Goal: Task Accomplishment & Management: Use online tool/utility

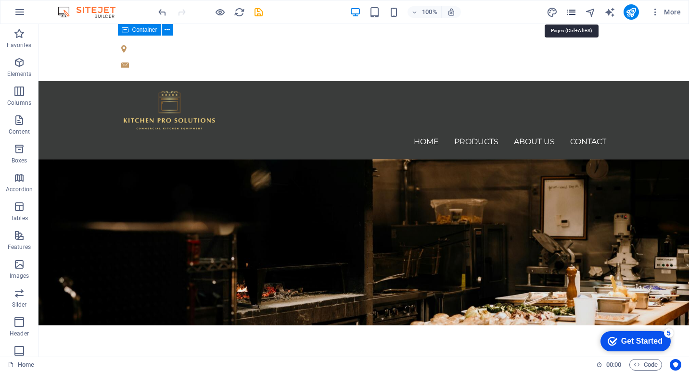
click at [572, 13] on icon "pages" at bounding box center [571, 12] width 11 height 11
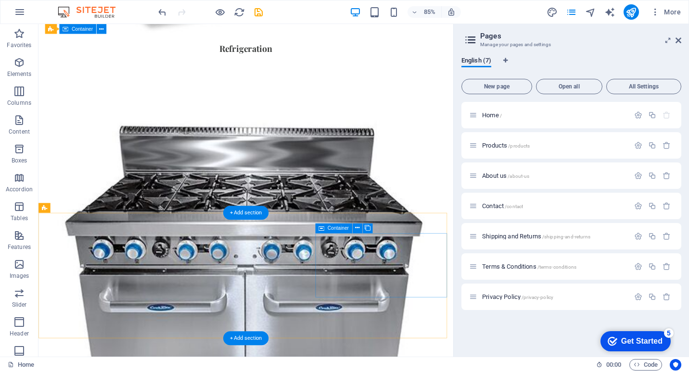
scroll to position [1239, 0]
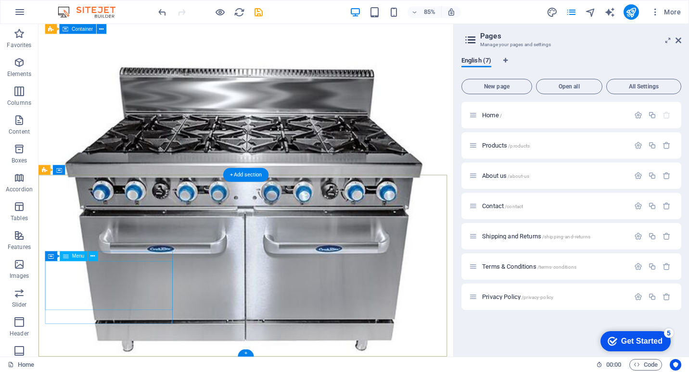
select select
select select "1"
select select
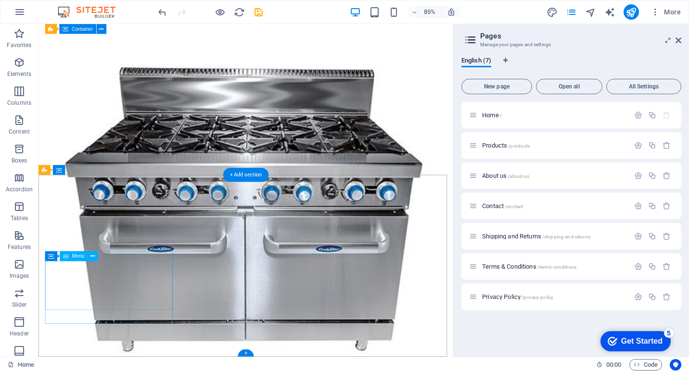
select select "2"
select select
select select "3"
select select
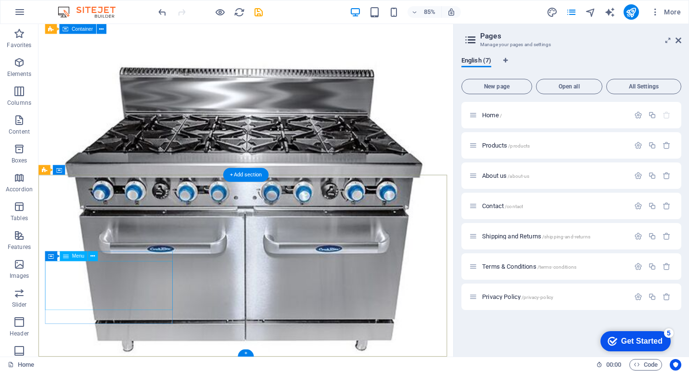
select select
select select "6"
select select
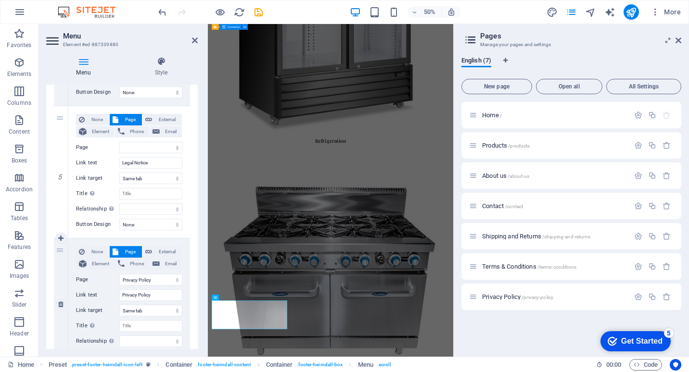
scroll to position [551, 0]
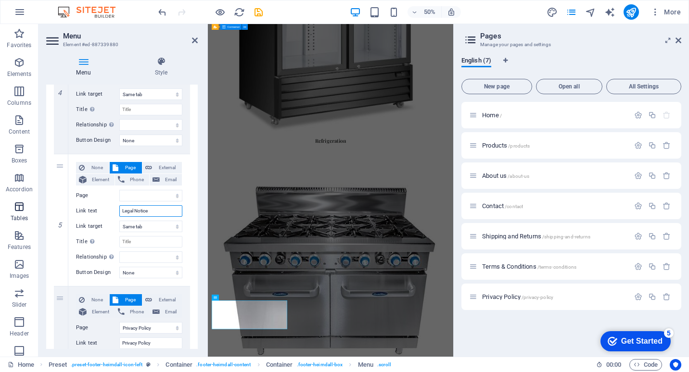
drag, startPoint x: 152, startPoint y: 211, endPoint x: 38, endPoint y: 210, distance: 114.9
click at [38, 210] on section "Favorites Elements Columns Content Boxes Accordion Tables Features Images Slide…" at bounding box center [226, 190] width 453 height 333
type input "Terms & C"
select select
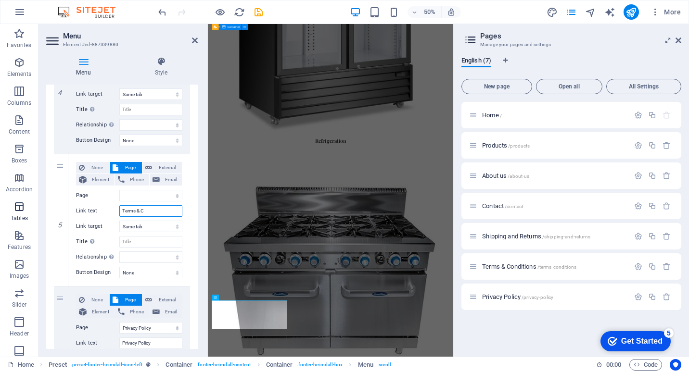
select select
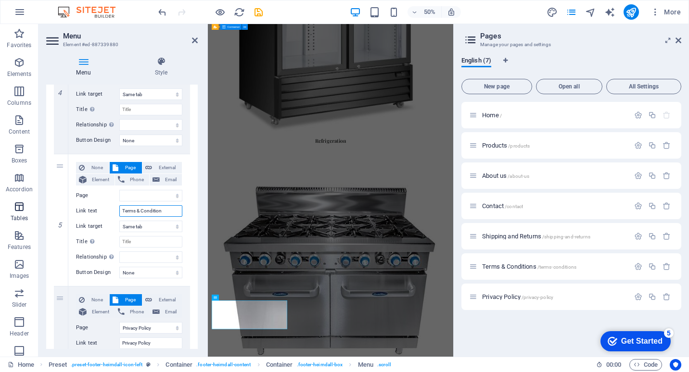
type input "Terms & Conditions"
select select
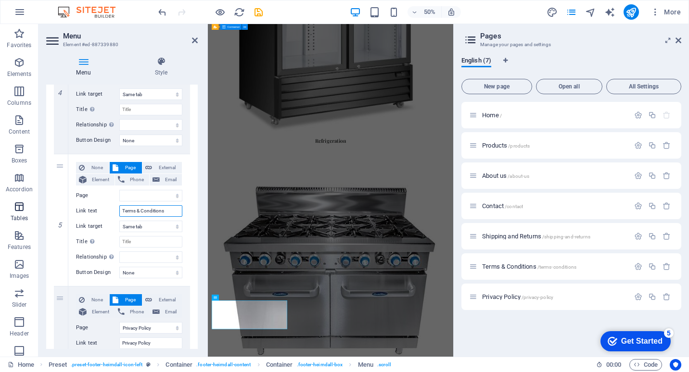
select select
type input "Terms & Conditions"
click at [173, 194] on select "Home Products About us Contact Shipping and Returns Terms &amp; Conditions Priv…" at bounding box center [150, 196] width 63 height 12
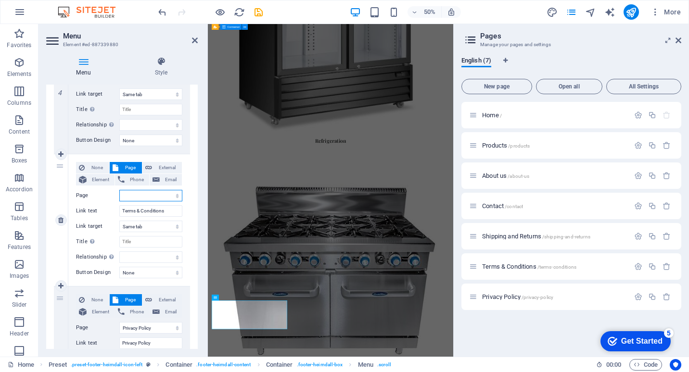
select select "5"
click at [119, 190] on select "Home Products About us Contact Shipping and Returns Terms &amp; Conditions Priv…" at bounding box center [150, 196] width 63 height 12
select select
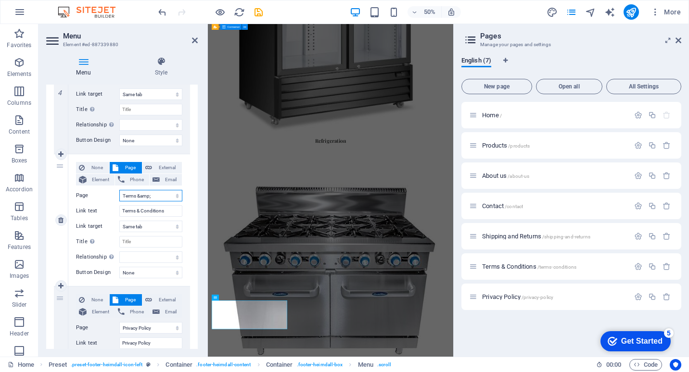
select select
click at [159, 197] on select "Home Products About us Contact Shipping and Returns Terms &amp; Conditions Priv…" at bounding box center [150, 196] width 63 height 12
click at [119, 190] on select "Home Products About us Contact Shipping and Returns Terms &amp; Conditions Priv…" at bounding box center [150, 196] width 63 height 12
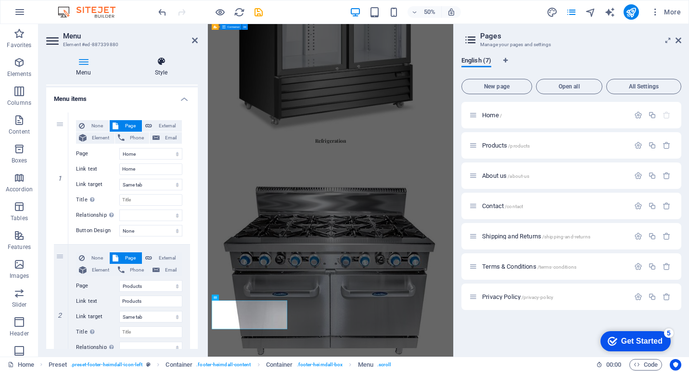
scroll to position [0, 0]
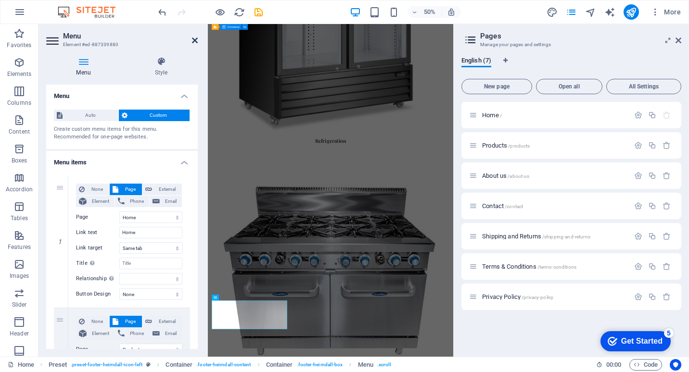
click at [196, 40] on icon at bounding box center [195, 41] width 6 height 8
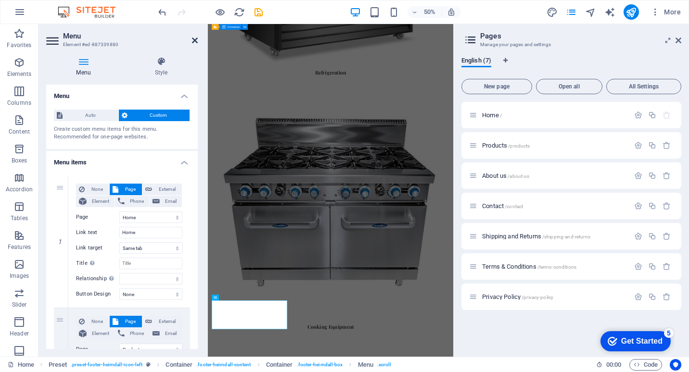
scroll to position [1239, 0]
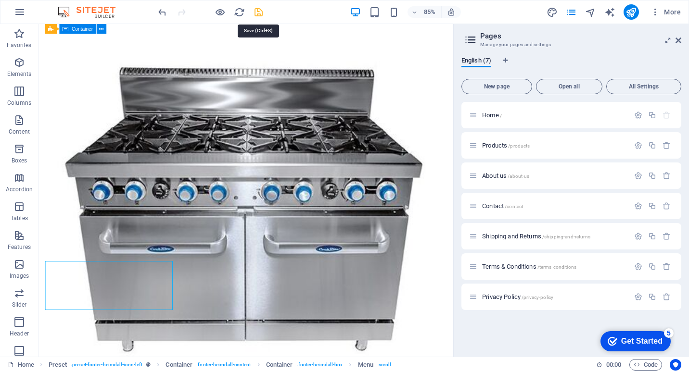
click at [257, 10] on icon "save" at bounding box center [258, 12] width 11 height 11
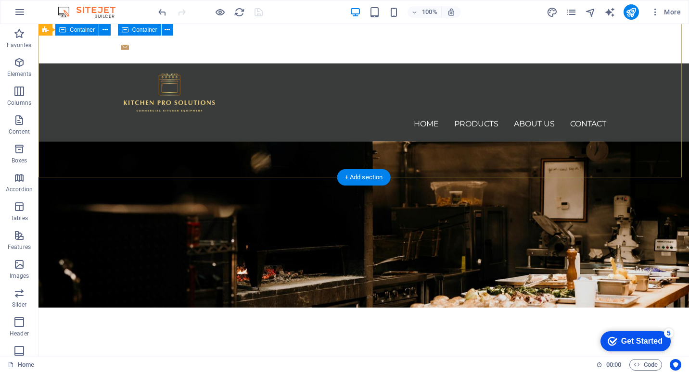
scroll to position [0, 0]
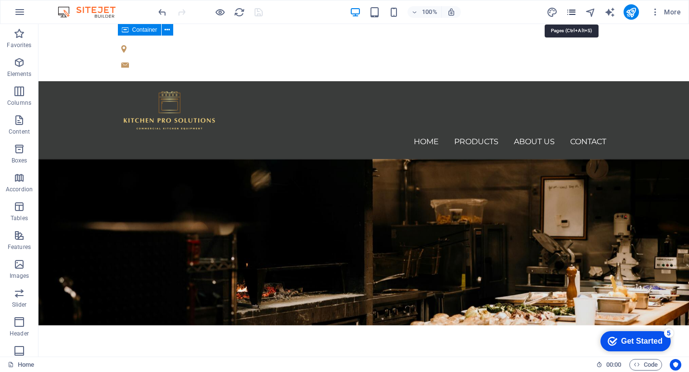
click at [569, 13] on icon "pages" at bounding box center [571, 12] width 11 height 11
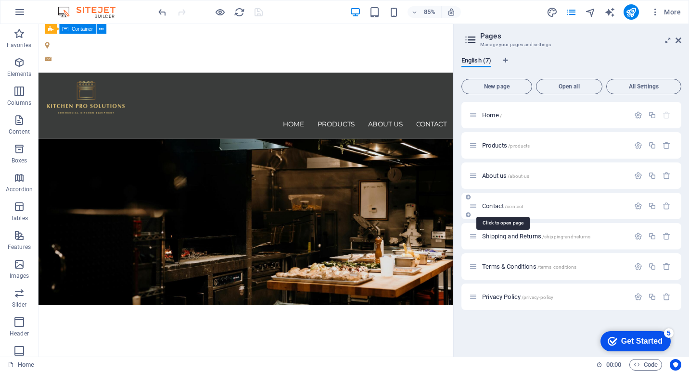
click at [501, 204] on span "Contact /contact" at bounding box center [502, 205] width 41 height 7
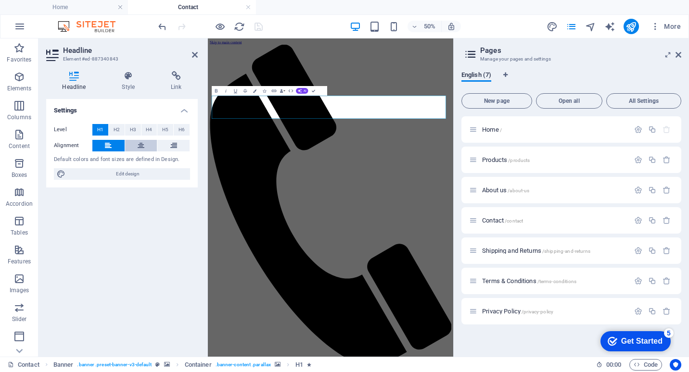
click at [139, 148] on icon at bounding box center [141, 146] width 7 height 12
click at [110, 145] on icon at bounding box center [108, 146] width 7 height 12
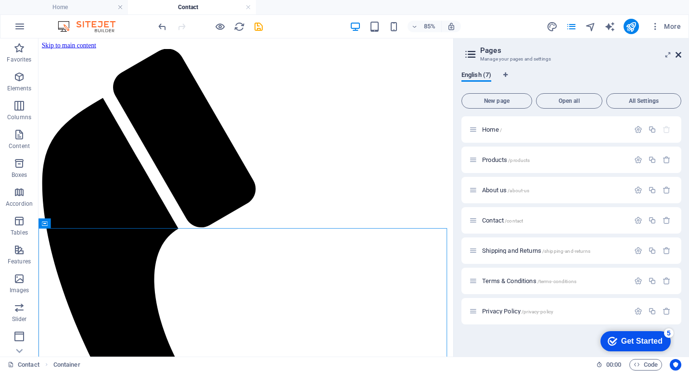
click at [679, 56] on icon at bounding box center [678, 55] width 6 height 8
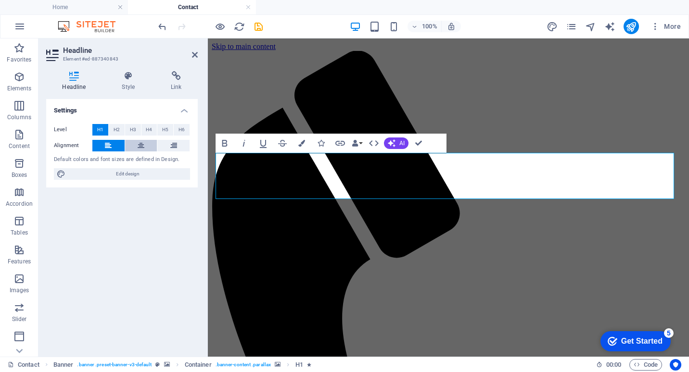
click at [143, 142] on icon at bounding box center [141, 146] width 7 height 12
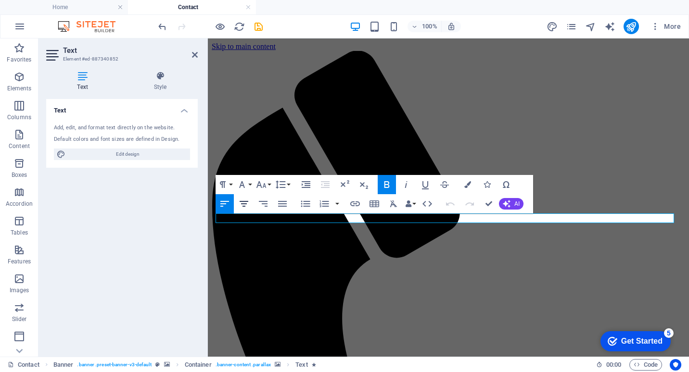
click at [244, 203] on icon "button" at bounding box center [244, 204] width 12 height 12
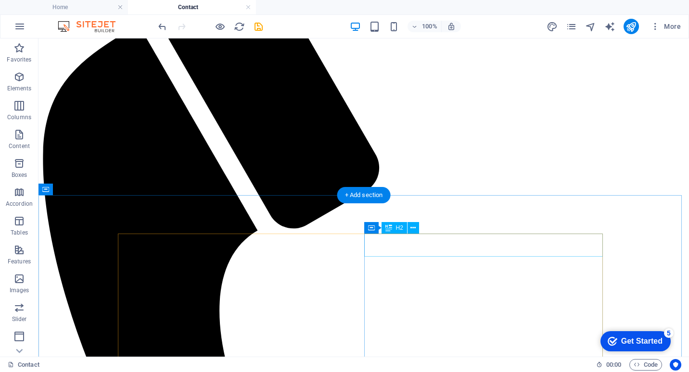
scroll to position [113, 0]
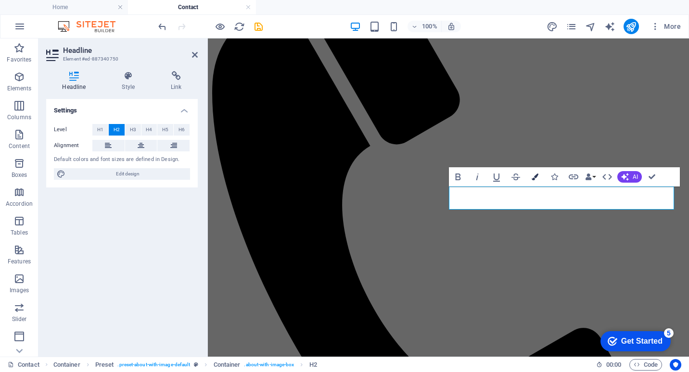
click at [537, 179] on icon "button" at bounding box center [534, 177] width 7 height 7
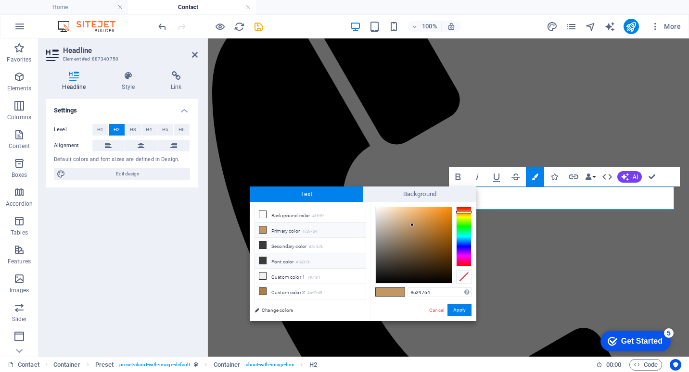
click at [262, 259] on icon at bounding box center [262, 260] width 7 height 7
type input "#3a3c3b"
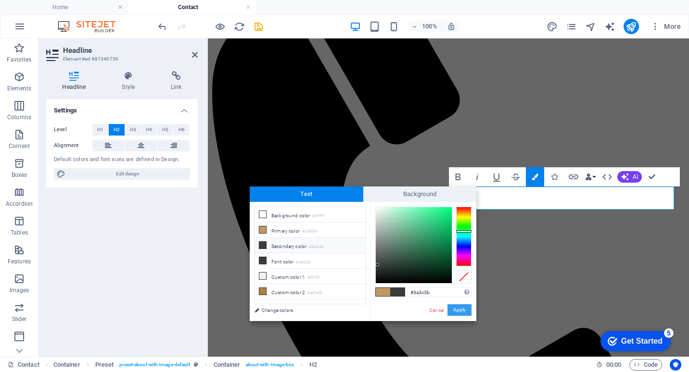
click at [460, 309] on button "Apply" at bounding box center [459, 310] width 24 height 12
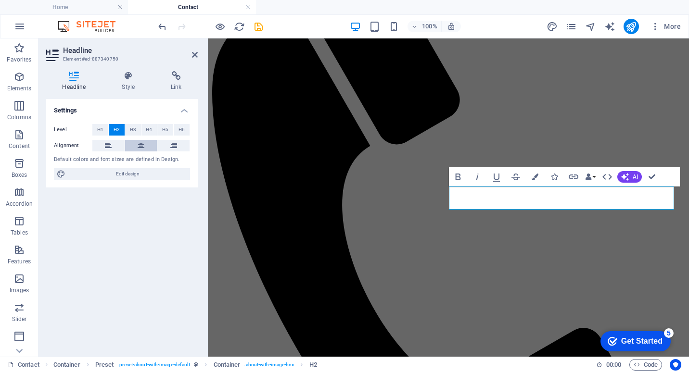
click at [144, 145] on button at bounding box center [141, 146] width 32 height 12
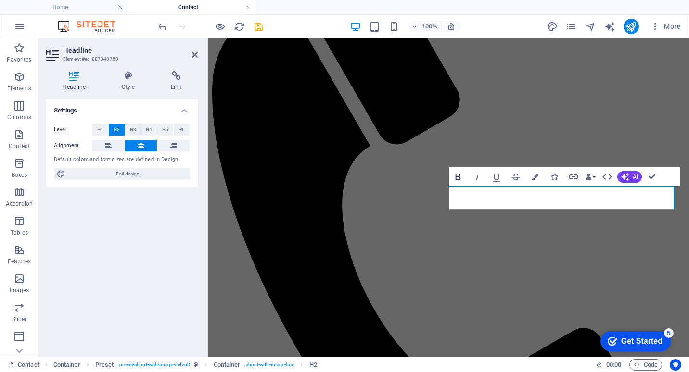
click at [458, 174] on icon "button" at bounding box center [457, 177] width 5 height 7
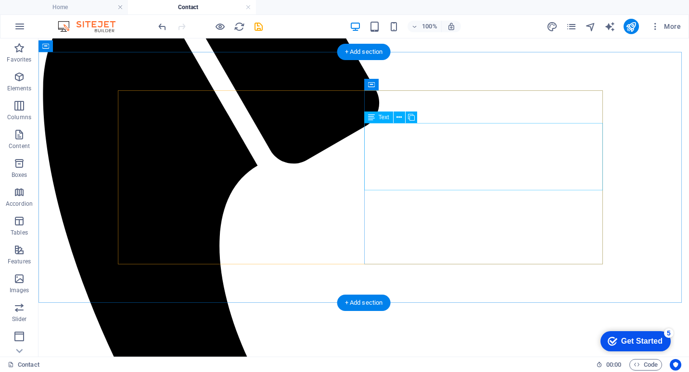
scroll to position [162, 0]
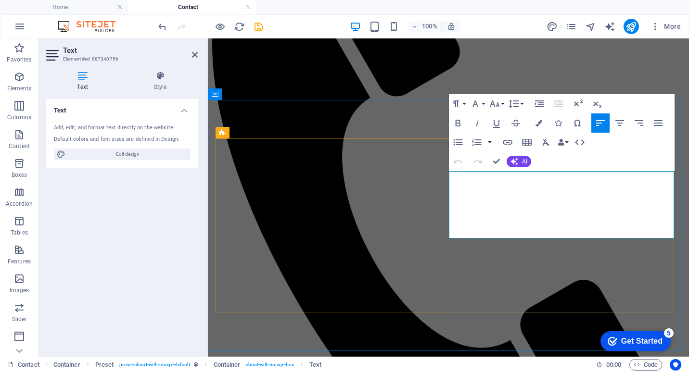
drag, startPoint x: 458, startPoint y: 177, endPoint x: 690, endPoint y: 250, distance: 242.9
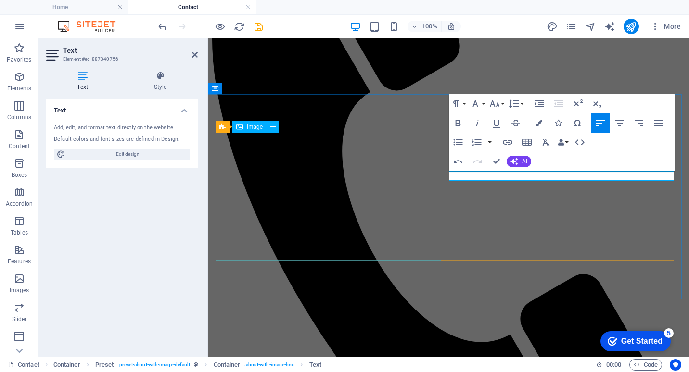
drag, startPoint x: 563, startPoint y: 176, endPoint x: 325, endPoint y: 181, distance: 238.6
click at [539, 122] on icon "button" at bounding box center [538, 123] width 7 height 7
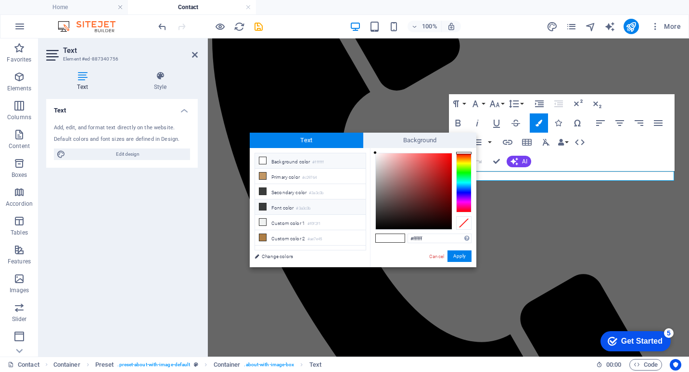
click at [265, 207] on icon at bounding box center [262, 206] width 7 height 7
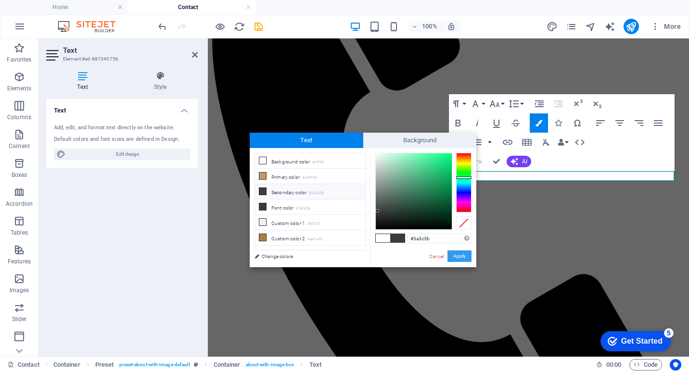
click at [461, 255] on button "Apply" at bounding box center [459, 257] width 24 height 12
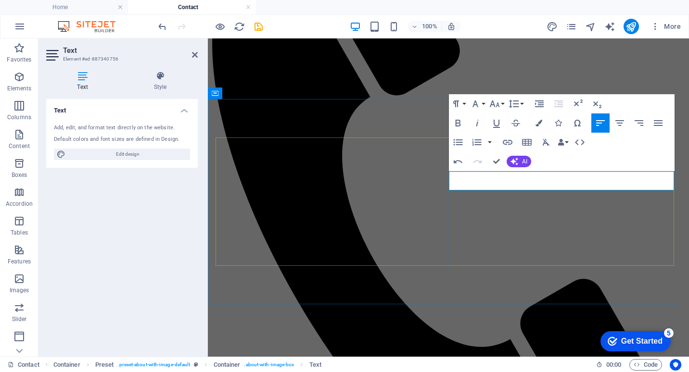
scroll to position [162, 0]
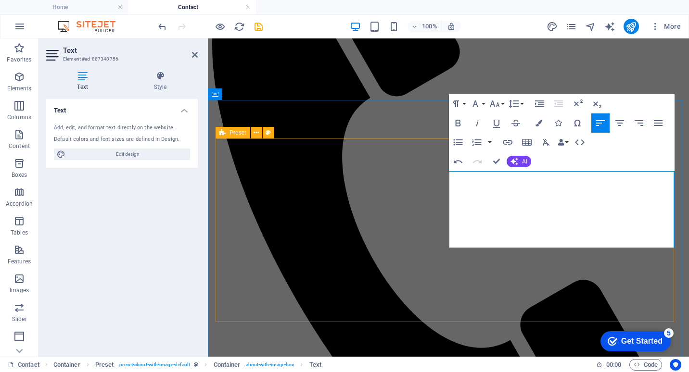
drag, startPoint x: 472, startPoint y: 243, endPoint x: 446, endPoint y: 245, distance: 26.1
drag, startPoint x: 625, startPoint y: 243, endPoint x: 458, endPoint y: 207, distance: 171.1
click at [539, 119] on button "Colors" at bounding box center [538, 122] width 18 height 19
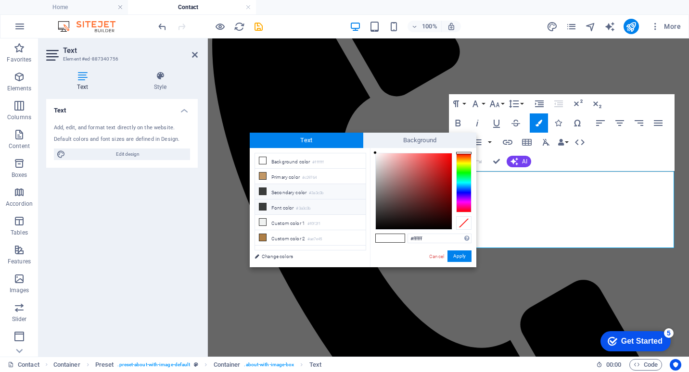
click at [262, 208] on icon at bounding box center [262, 206] width 7 height 7
type input "#3a3c3b"
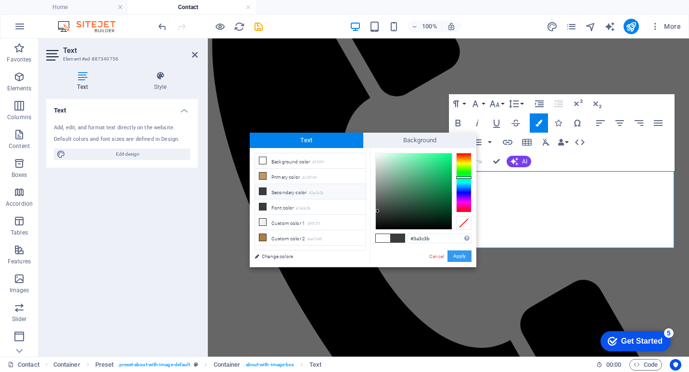
click at [459, 254] on button "Apply" at bounding box center [459, 257] width 24 height 12
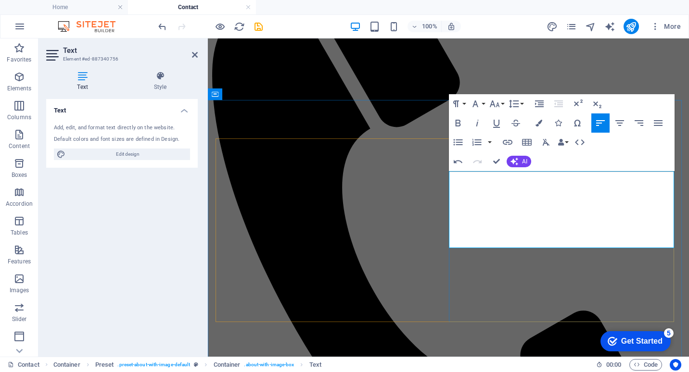
scroll to position [113, 0]
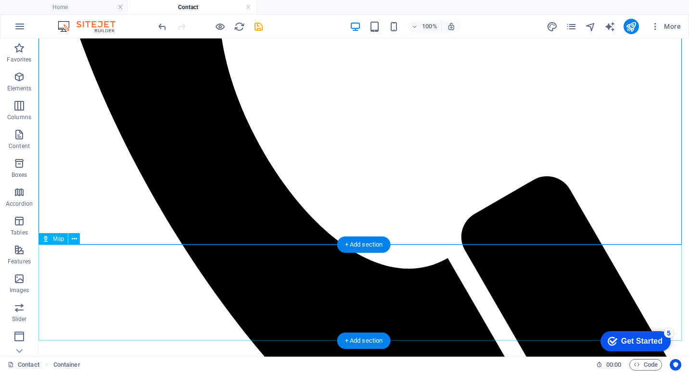
scroll to position [450, 0]
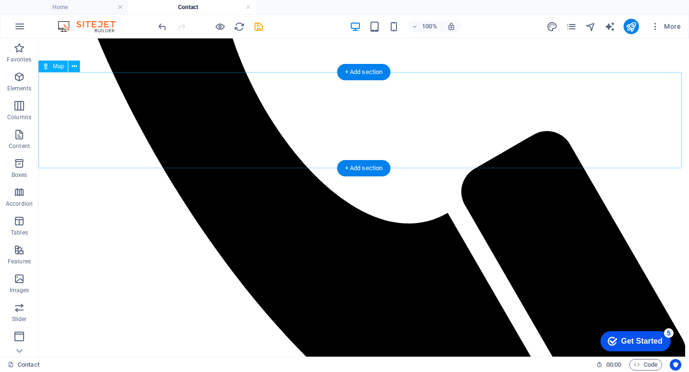
select select "1"
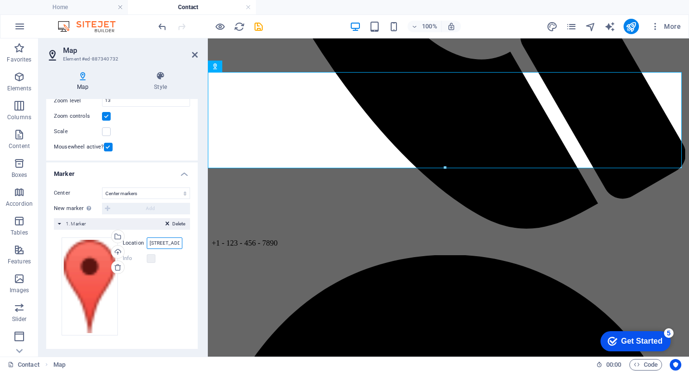
scroll to position [0, 76]
drag, startPoint x: 355, startPoint y: 283, endPoint x: 261, endPoint y: 252, distance: 99.2
click at [153, 244] on input "[GEOGRAPHIC_DATA], [GEOGRAPHIC_DATA]" at bounding box center [165, 244] width 36 height 12
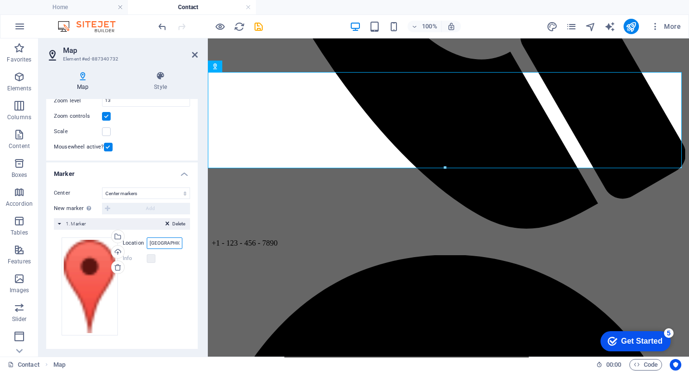
drag, startPoint x: 170, startPoint y: 242, endPoint x: -2, endPoint y: 242, distance: 171.7
click at [0, 242] on html "Kitchen Pro Solutions Home Contact Favorites Elements Columns Content Boxes Acc…" at bounding box center [344, 186] width 689 height 372
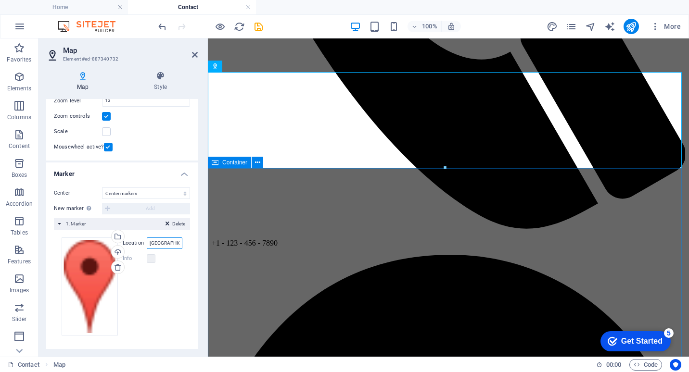
type input "[GEOGRAPHIC_DATA], [GEOGRAPHIC_DATA]"
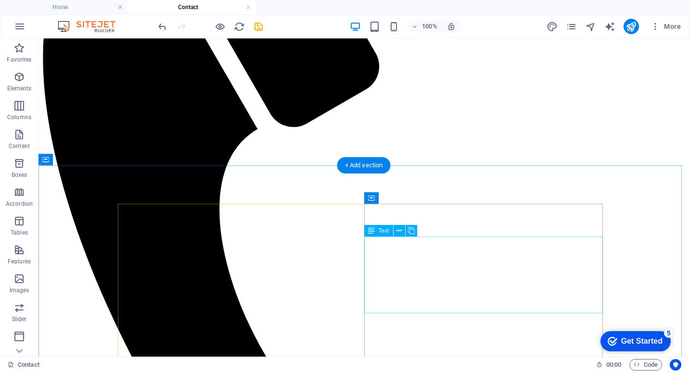
scroll to position [240, 0]
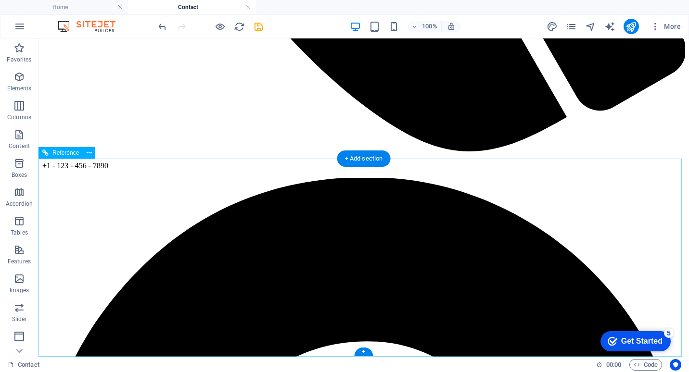
scroll to position [777, 0]
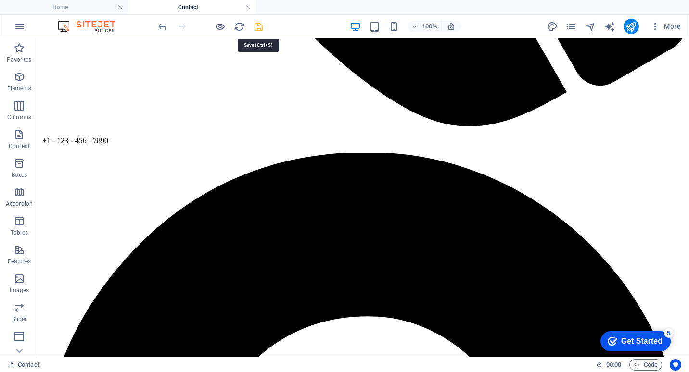
click at [258, 25] on icon "save" at bounding box center [258, 26] width 11 height 11
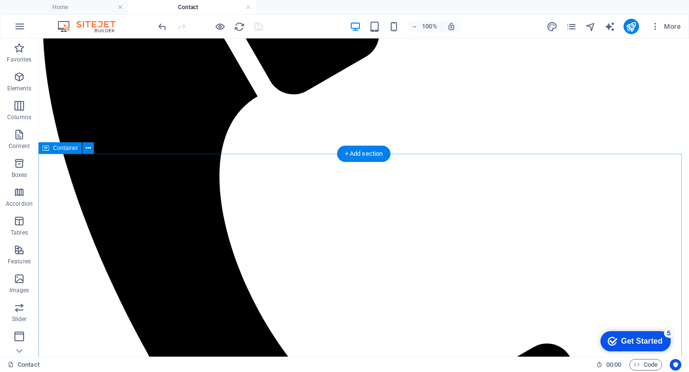
scroll to position [248, 0]
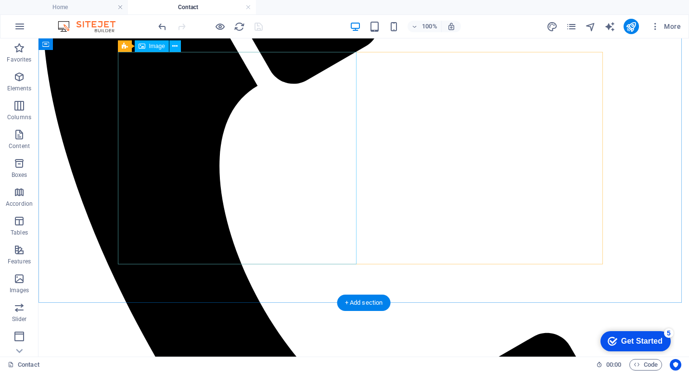
select select "%"
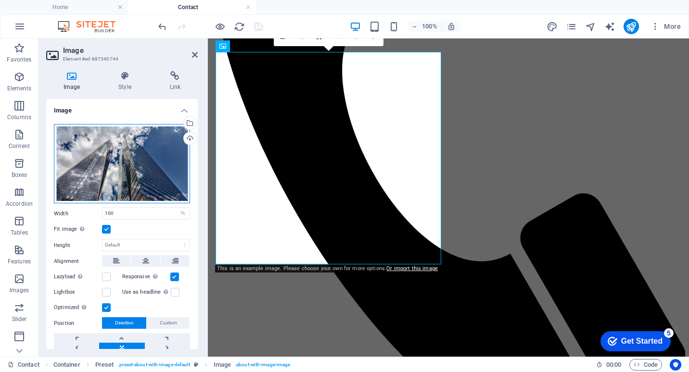
click at [117, 157] on div "Drag files here, click to choose files or select files from Files or our free s…" at bounding box center [122, 164] width 136 height 80
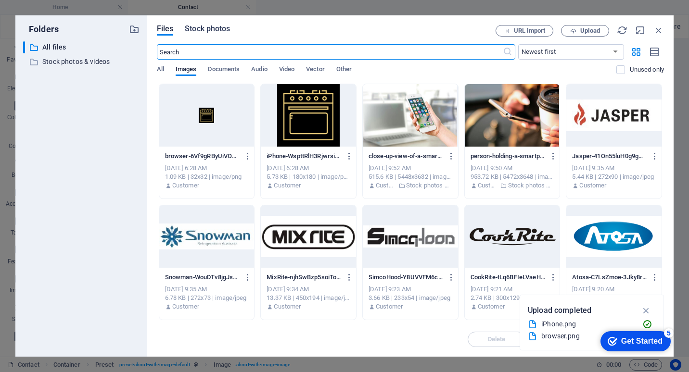
click at [198, 25] on span "Stock photos" at bounding box center [207, 29] width 45 height 12
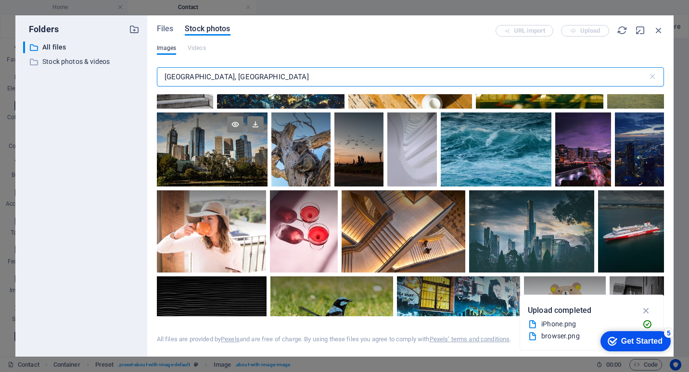
scroll to position [337, 0]
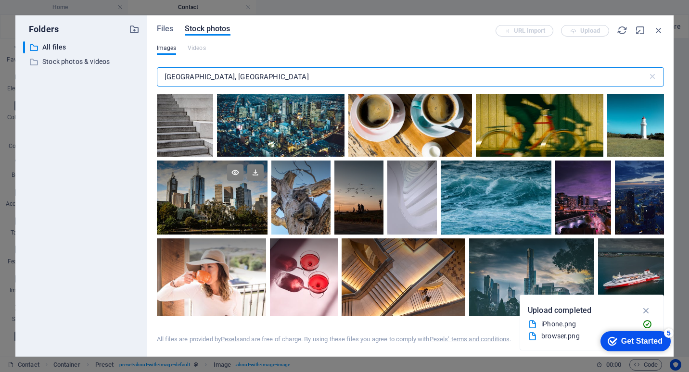
type input "[GEOGRAPHIC_DATA], [GEOGRAPHIC_DATA]"
click at [222, 208] on div at bounding box center [212, 198] width 111 height 74
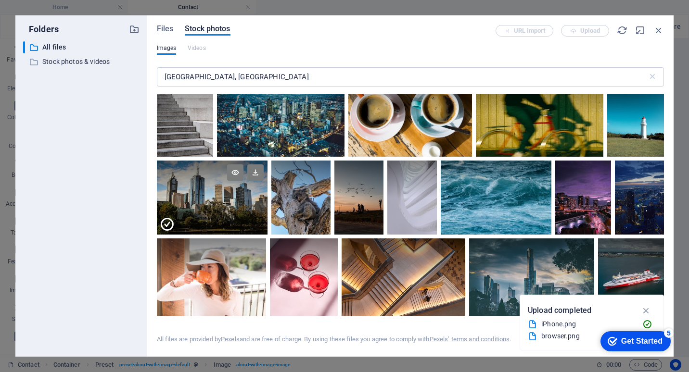
click at [222, 208] on div at bounding box center [212, 216] width 111 height 37
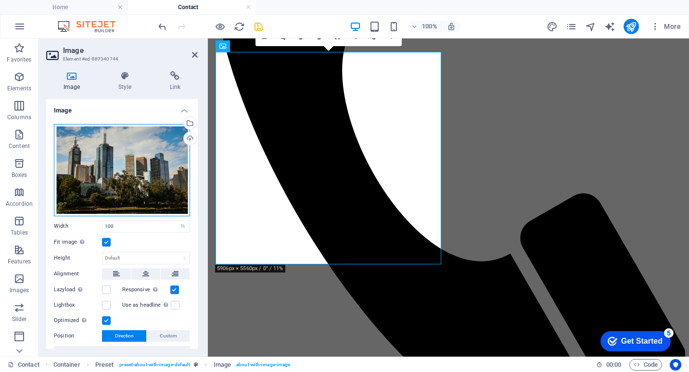
click at [141, 159] on div "Drag files here, click to choose files or select files from Files or our free s…" at bounding box center [122, 170] width 136 height 92
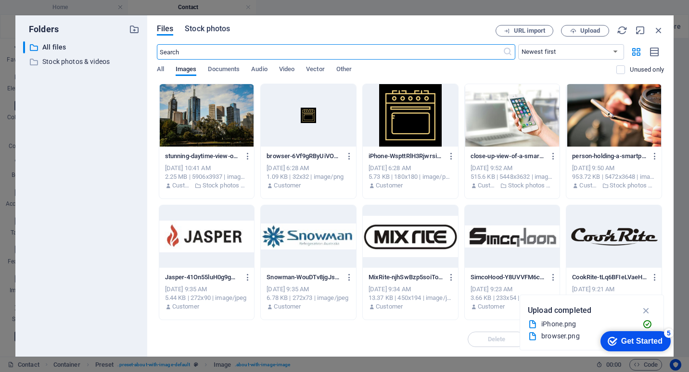
click at [222, 27] on span "Stock photos" at bounding box center [207, 29] width 45 height 12
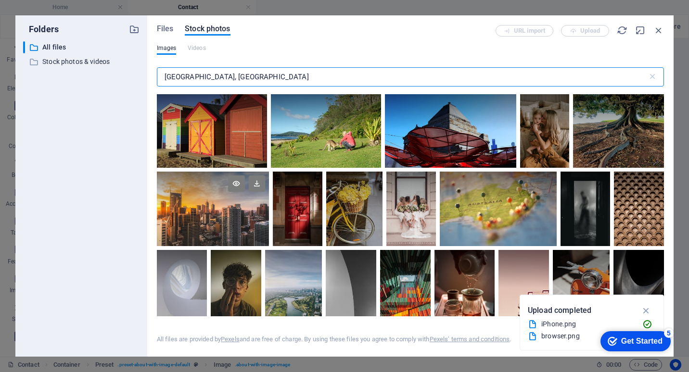
click at [217, 204] on div at bounding box center [213, 191] width 112 height 38
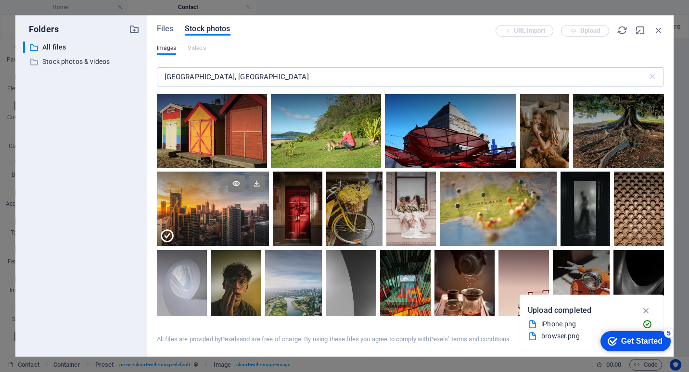
click at [217, 204] on div at bounding box center [213, 191] width 112 height 38
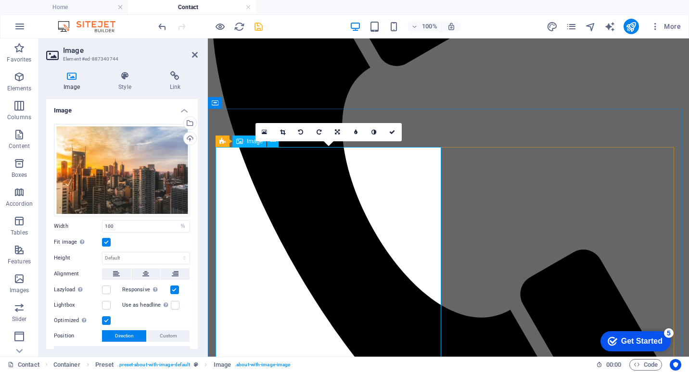
scroll to position [200, 0]
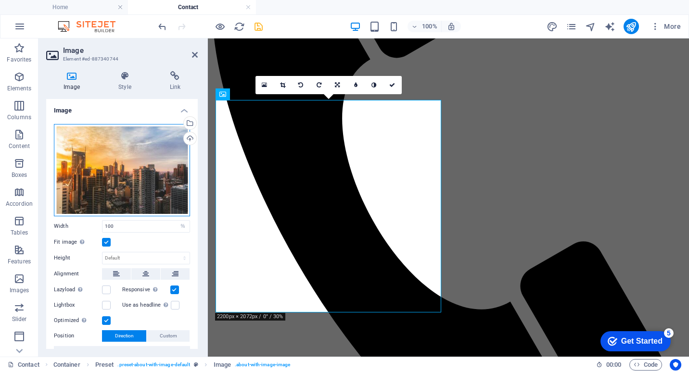
click at [136, 170] on div "Drag files here, click to choose files or select files from Files or our free s…" at bounding box center [122, 170] width 136 height 92
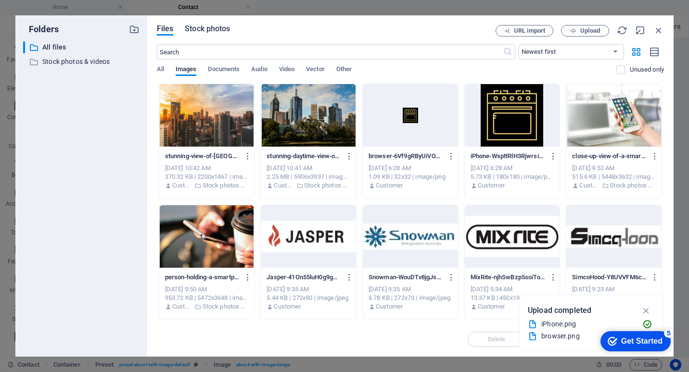
click at [201, 29] on span "Stock photos" at bounding box center [207, 29] width 45 height 12
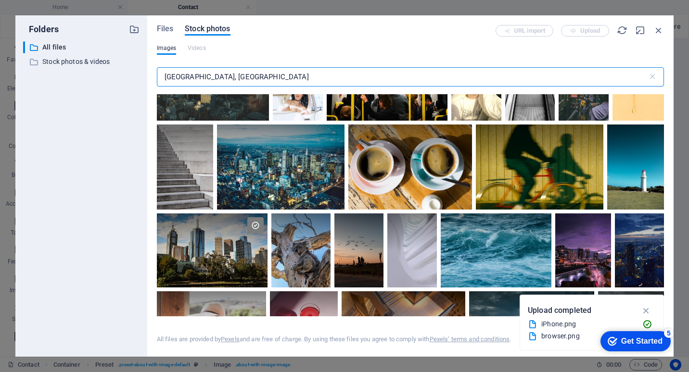
scroll to position [289, 0]
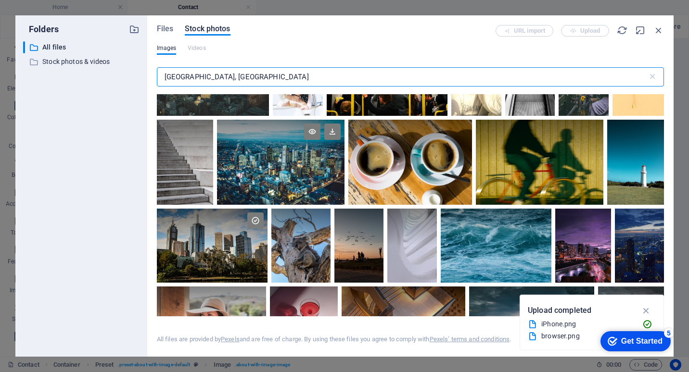
click at [289, 173] on div at bounding box center [280, 162] width 127 height 85
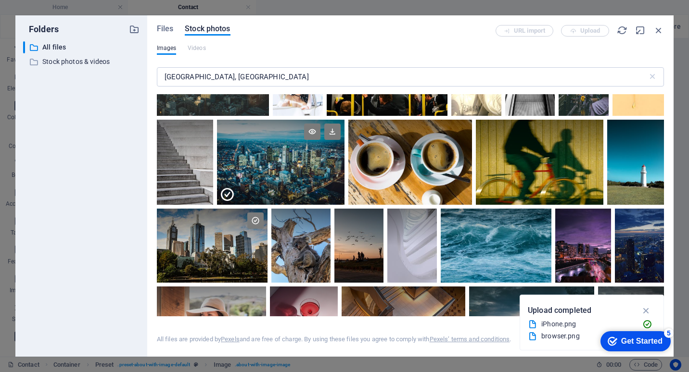
click at [289, 173] on div at bounding box center [280, 184] width 127 height 42
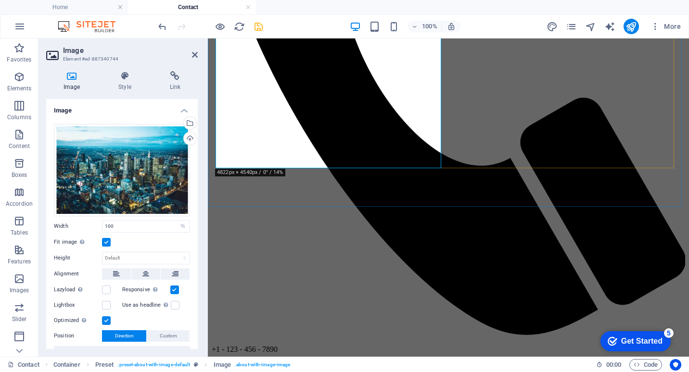
scroll to position [344, 0]
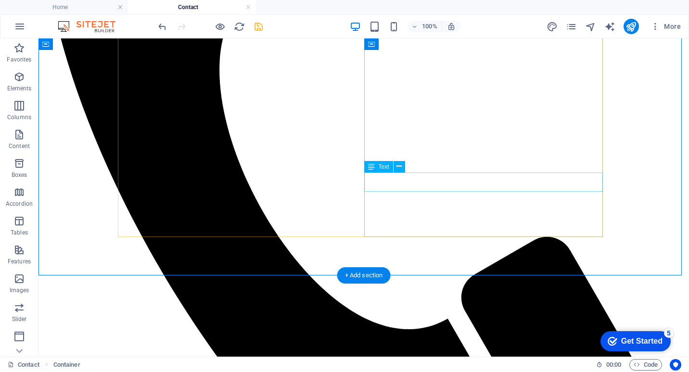
scroll to position [152, 0]
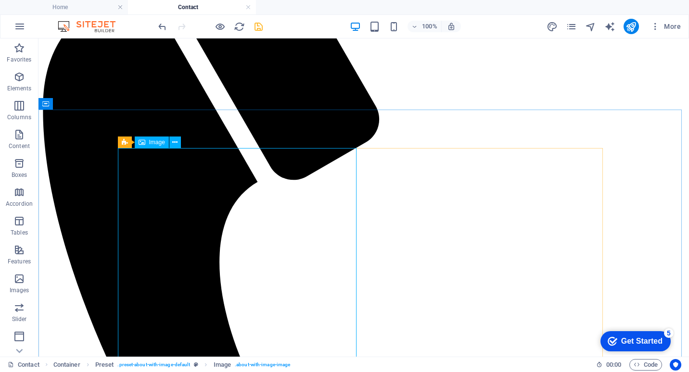
click at [150, 143] on span "Image" at bounding box center [157, 142] width 16 height 6
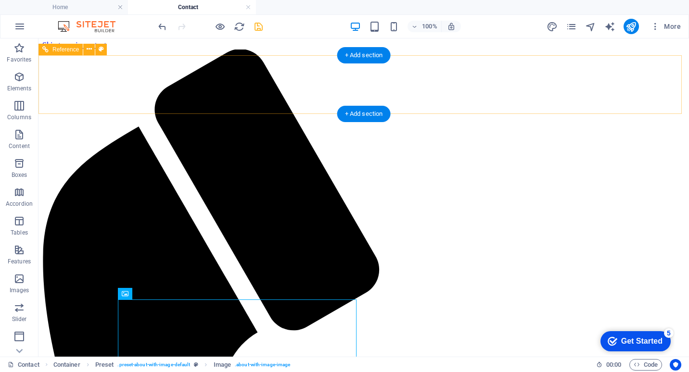
scroll to position [0, 0]
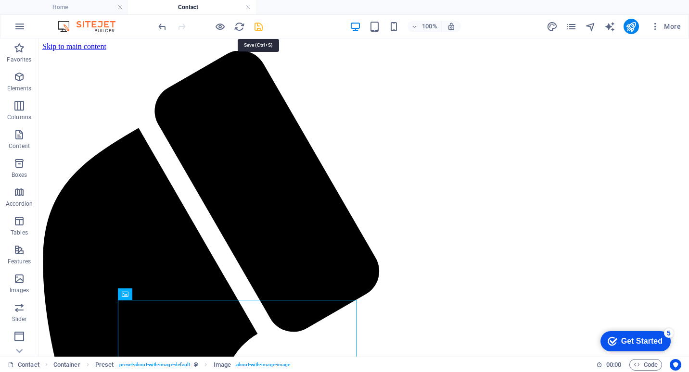
click at [259, 28] on icon "save" at bounding box center [258, 26] width 11 height 11
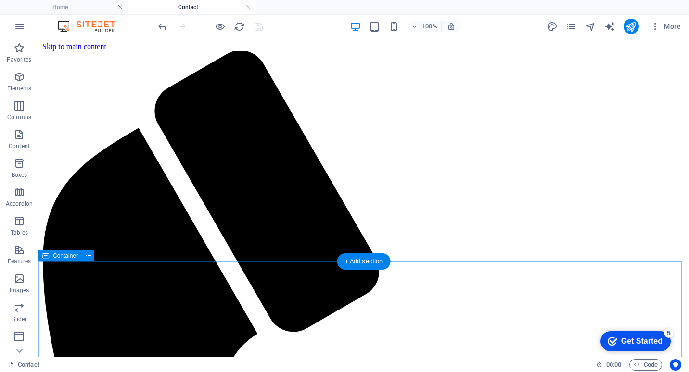
scroll to position [192, 0]
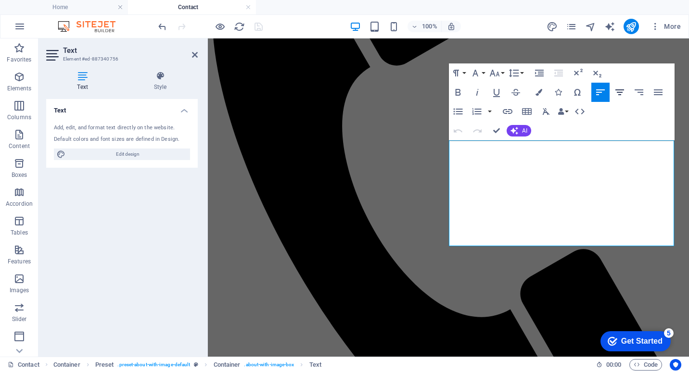
click at [618, 90] on icon "button" at bounding box center [619, 92] width 9 height 6
drag, startPoint x: 451, startPoint y: 209, endPoint x: 589, endPoint y: 191, distance: 138.7
click at [619, 94] on icon "button" at bounding box center [619, 92] width 9 height 6
drag, startPoint x: 451, startPoint y: 146, endPoint x: 638, endPoint y: 259, distance: 218.1
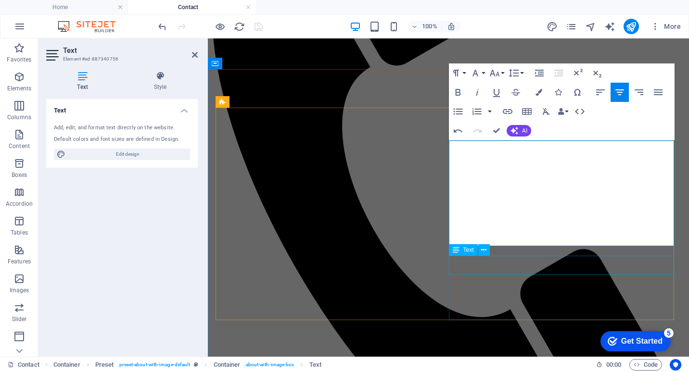
click at [516, 71] on icon "button" at bounding box center [514, 73] width 12 height 12
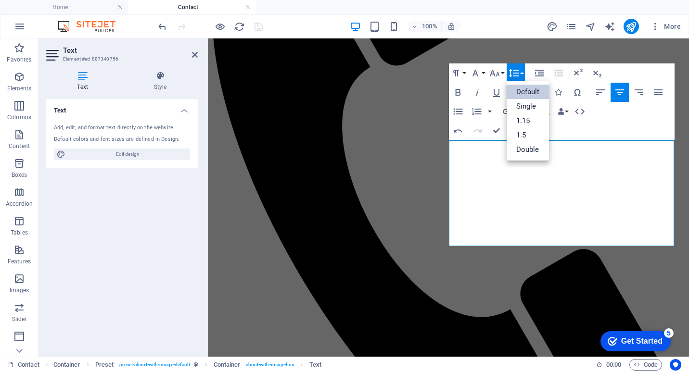
scroll to position [0, 0]
click at [533, 135] on link "1.5" at bounding box center [527, 135] width 43 height 14
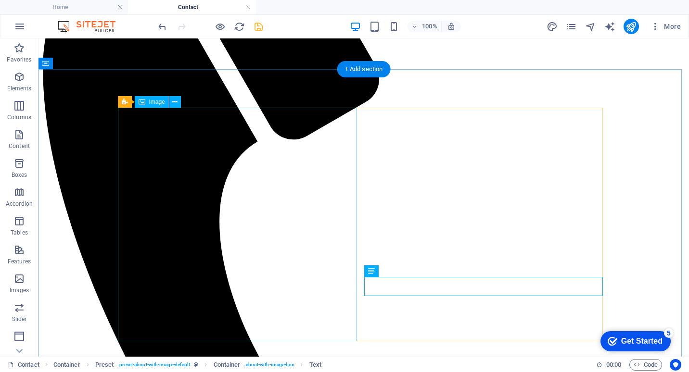
select select "%"
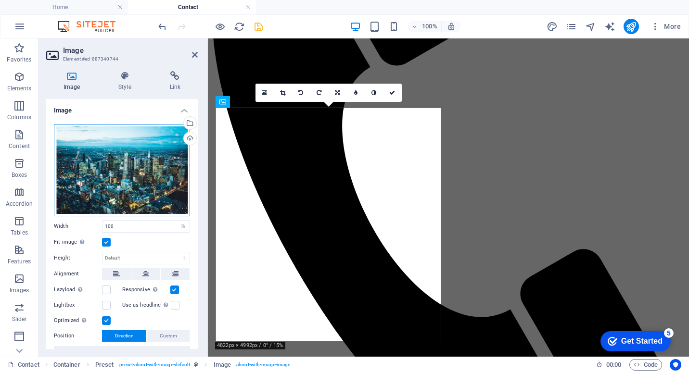
click at [124, 161] on div "Drag files here, click to choose files or select files from Files or our free s…" at bounding box center [122, 170] width 136 height 92
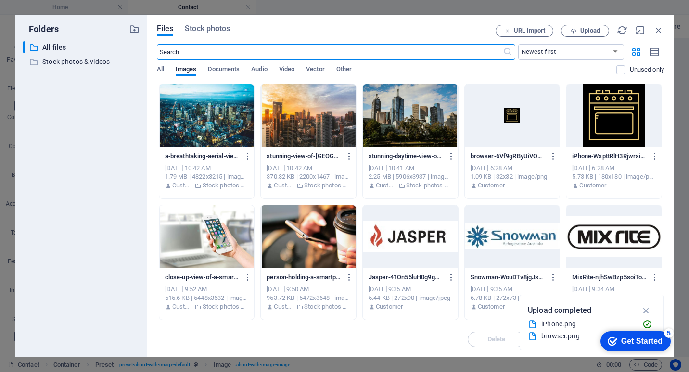
click at [199, 119] on div at bounding box center [206, 115] width 95 height 63
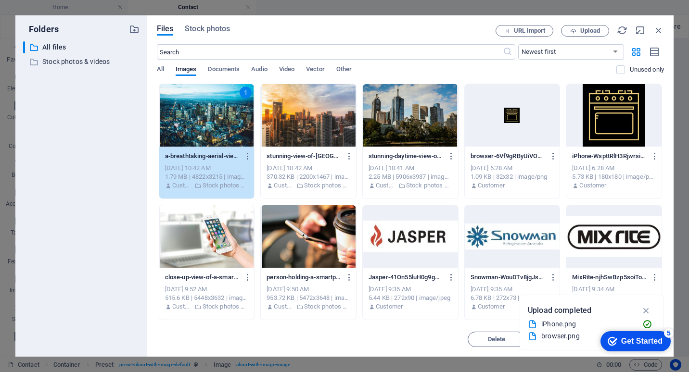
click at [199, 119] on div "1" at bounding box center [206, 115] width 95 height 63
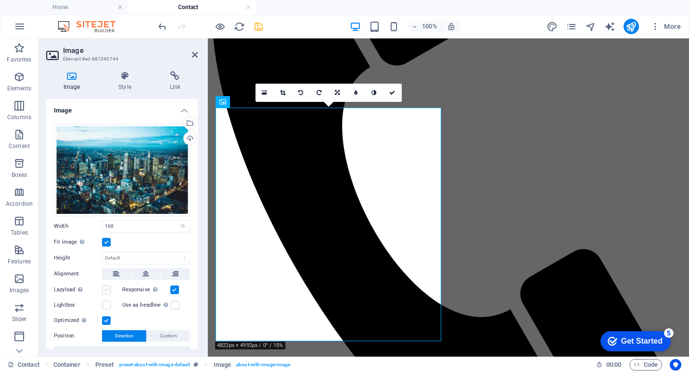
click at [107, 287] on label at bounding box center [106, 290] width 9 height 9
click at [0, 0] on input "Lazyload Loading images after the page loads improves page speed." at bounding box center [0, 0] width 0 height 0
click at [175, 290] on label at bounding box center [174, 290] width 9 height 9
click at [0, 0] on input "Responsive Automatically load retina image and smartphone optimized sizes." at bounding box center [0, 0] width 0 height 0
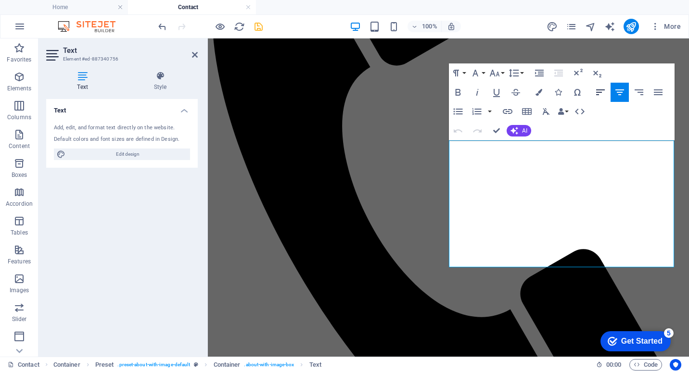
click at [595, 92] on icon "button" at bounding box center [600, 93] width 12 height 12
drag, startPoint x: 456, startPoint y: 227, endPoint x: 624, endPoint y: 152, distance: 184.0
click at [601, 91] on icon "button" at bounding box center [600, 93] width 12 height 12
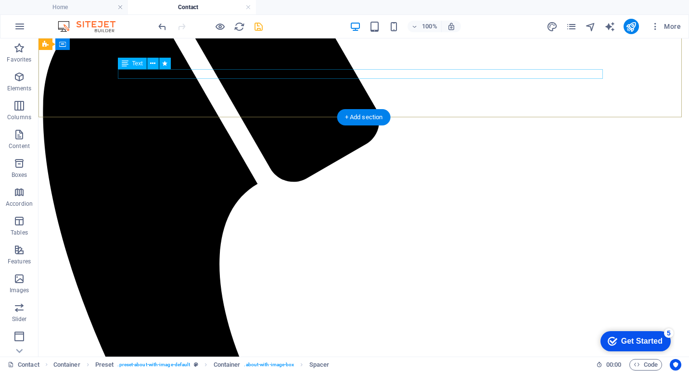
scroll to position [144, 0]
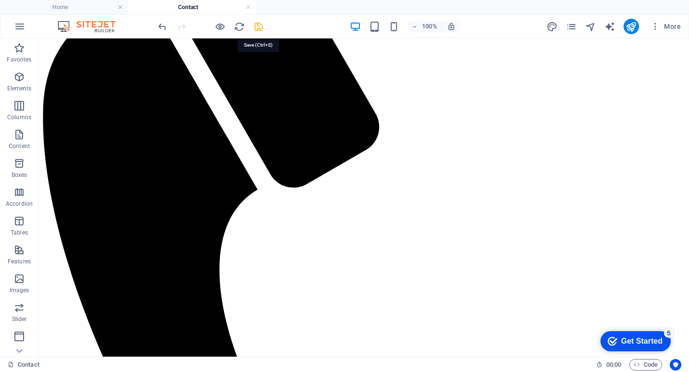
click at [260, 25] on icon "save" at bounding box center [258, 26] width 11 height 11
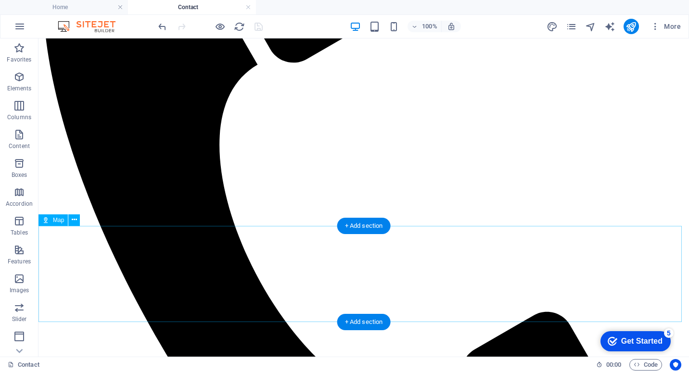
scroll to position [0, 0]
